Goal: Information Seeking & Learning: Learn about a topic

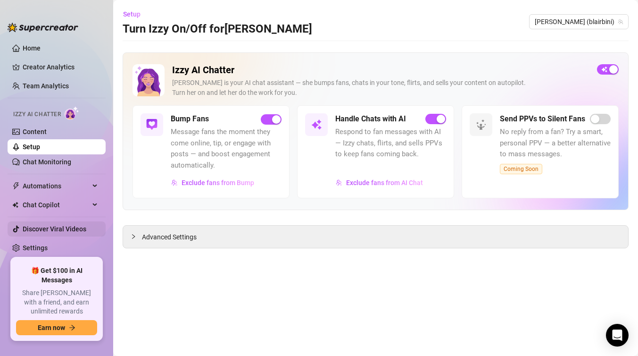
click at [68, 233] on link "Discover Viral Videos" at bounding box center [55, 229] width 64 height 8
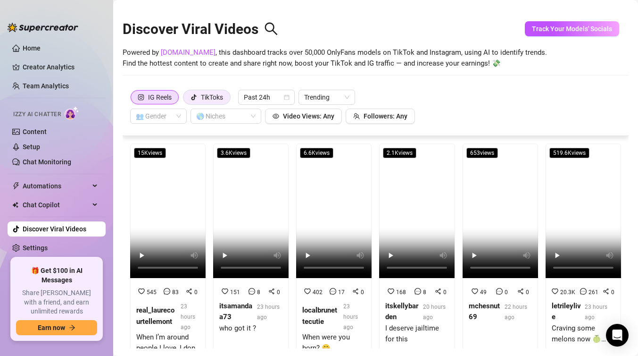
click at [216, 103] on div "TikToks" at bounding box center [212, 97] width 22 height 14
click at [186, 100] on input "TikToks" at bounding box center [186, 100] width 0 height 0
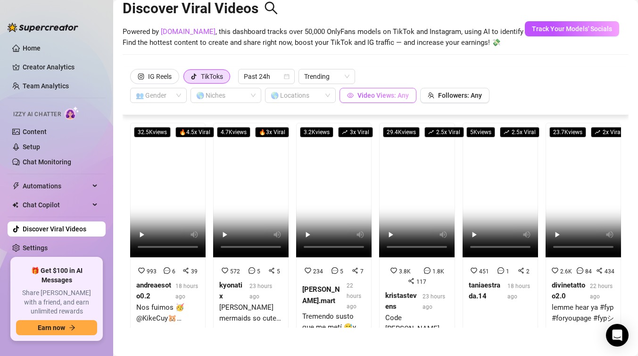
click at [400, 98] on span "Video Views: Any" at bounding box center [383, 96] width 51 height 8
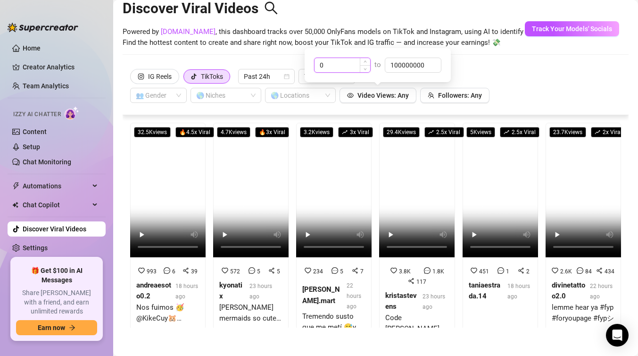
click at [349, 67] on input "0" at bounding box center [343, 65] width 56 height 14
type input "50000"
click at [571, 77] on div "IG Reels TikToks Past 24h Trending 👥 Gender 🌎 Niches 🌎 Locations Video Views: 5…" at bounding box center [375, 86] width 491 height 34
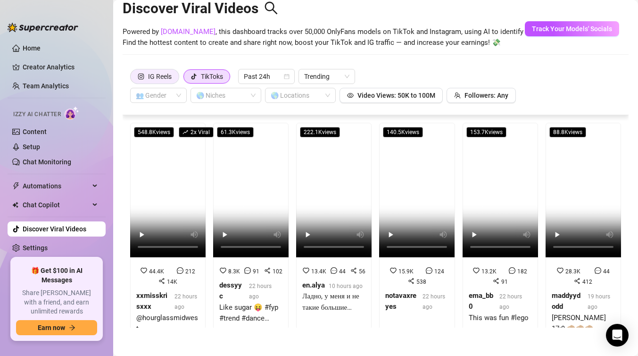
click at [159, 80] on div "IG Reels" at bounding box center [160, 76] width 24 height 14
click at [133, 79] on input "IG Reels" at bounding box center [133, 79] width 0 height 0
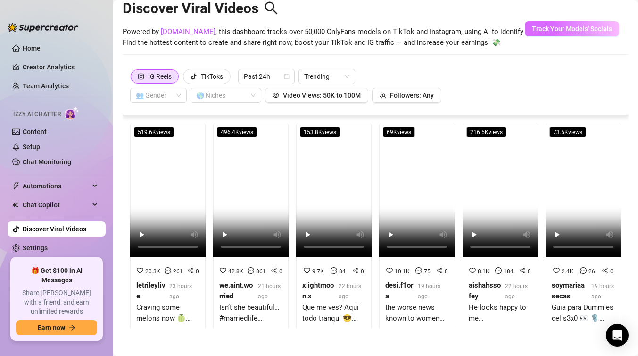
click at [578, 29] on span "Track Your Models' Socials" at bounding box center [572, 29] width 80 height 8
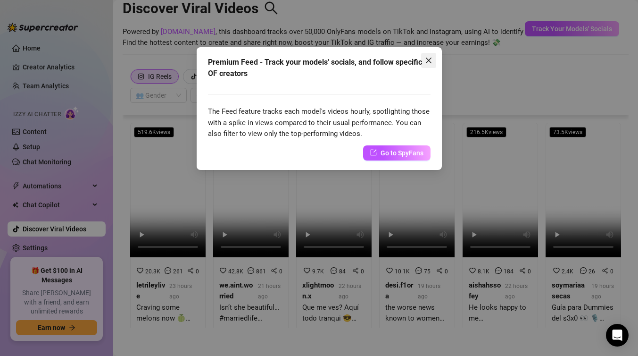
click at [426, 61] on icon "close" at bounding box center [429, 61] width 8 height 8
